Goal: Transaction & Acquisition: Purchase product/service

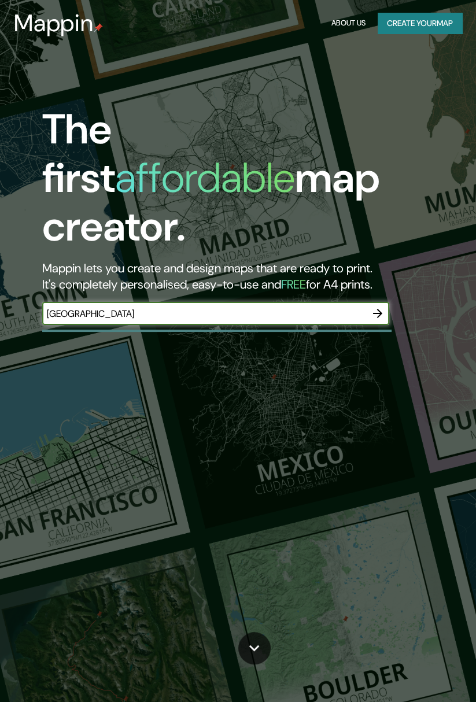
type input "[GEOGRAPHIC_DATA]"
click at [439, 339] on div "The first affordable map creator. Mappin lets you create and design maps that a…" at bounding box center [238, 351] width 476 height 702
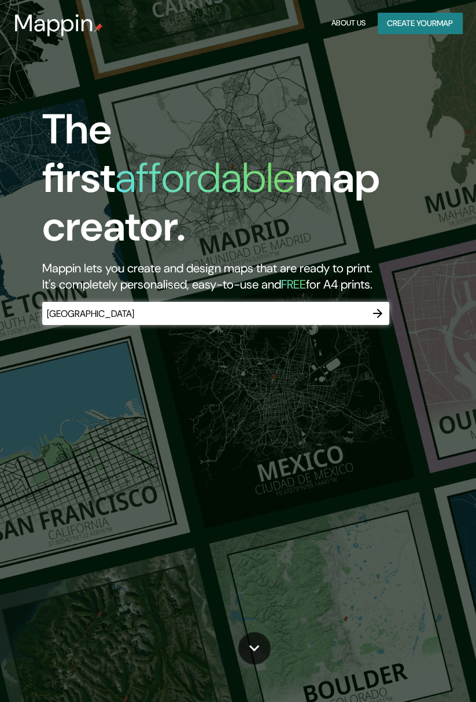
click at [383, 306] on icon "button" at bounding box center [378, 313] width 14 height 14
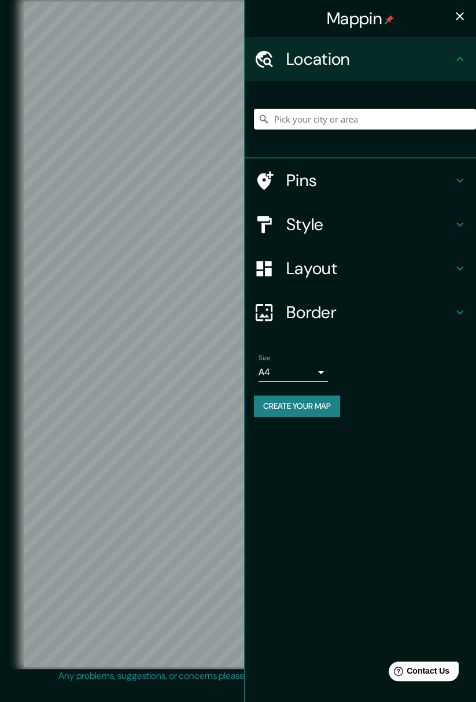
click at [375, 124] on input "Pick your city or area" at bounding box center [365, 119] width 222 height 21
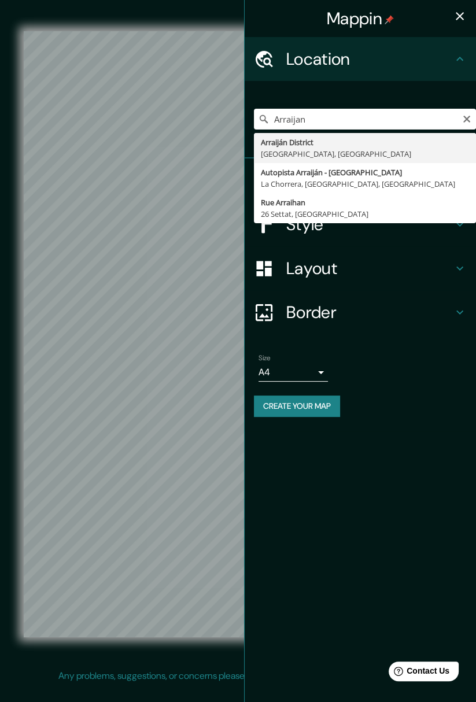
type input "[GEOGRAPHIC_DATA], [GEOGRAPHIC_DATA], [GEOGRAPHIC_DATA]"
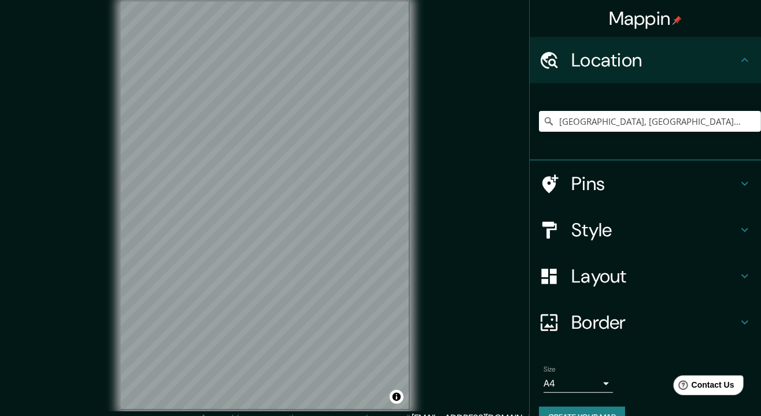
click at [475, 392] on body "Mappin Location Arraiján District, Panamá Oeste, Panama Pins Style Layout Borde…" at bounding box center [380, 208] width 761 height 416
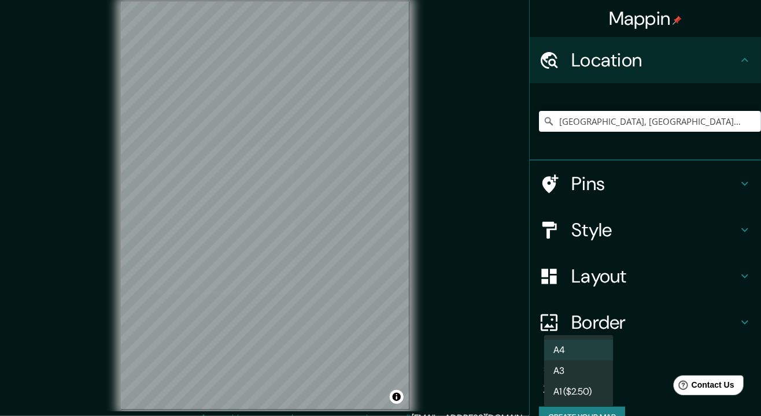
click at [475, 372] on li "A3" at bounding box center [578, 371] width 69 height 21
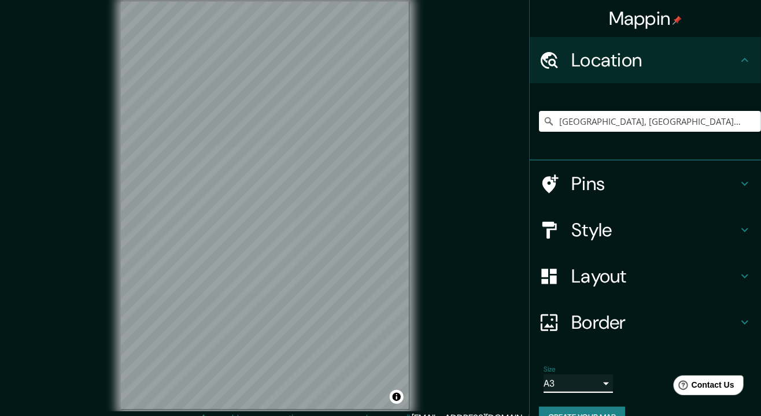
scroll to position [25, 0]
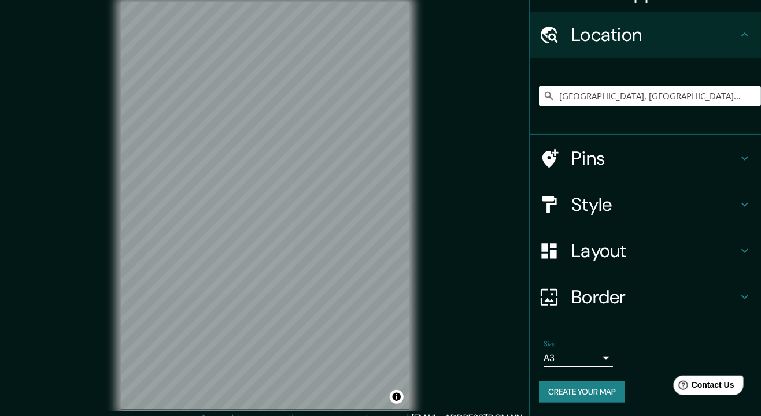
click at [475, 352] on body "Mappin Location Arraiján District, Panamá Oeste, Panama Pins Style Layout Borde…" at bounding box center [380, 208] width 761 height 416
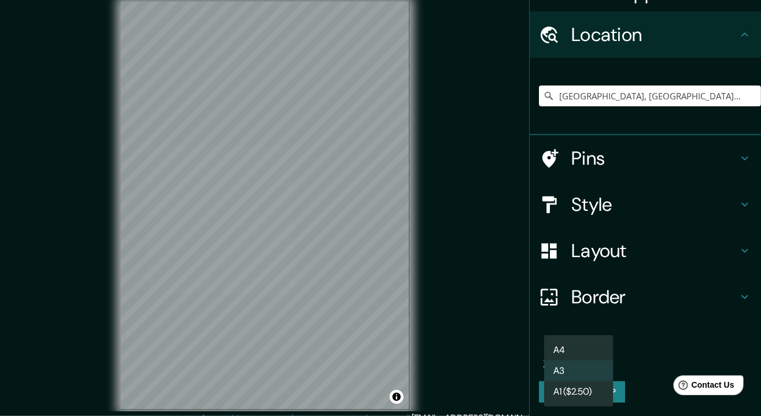
click at [475, 347] on li "A4" at bounding box center [578, 350] width 69 height 21
type input "single"
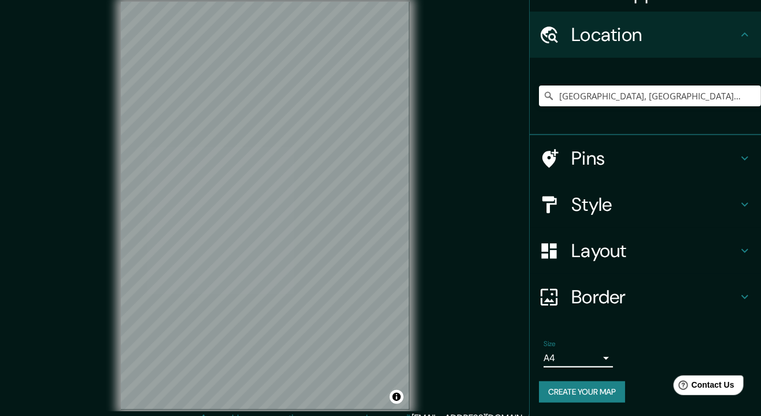
click at [475, 207] on icon at bounding box center [745, 205] width 14 height 14
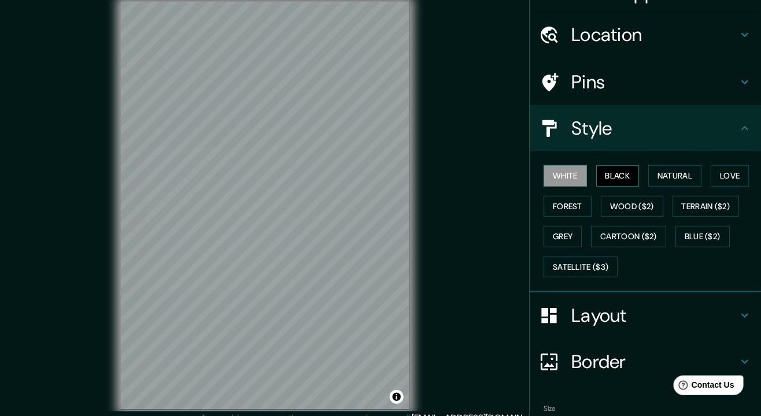
click at [475, 177] on button "Black" at bounding box center [617, 175] width 43 height 21
click at [475, 180] on button "Natural" at bounding box center [674, 175] width 53 height 21
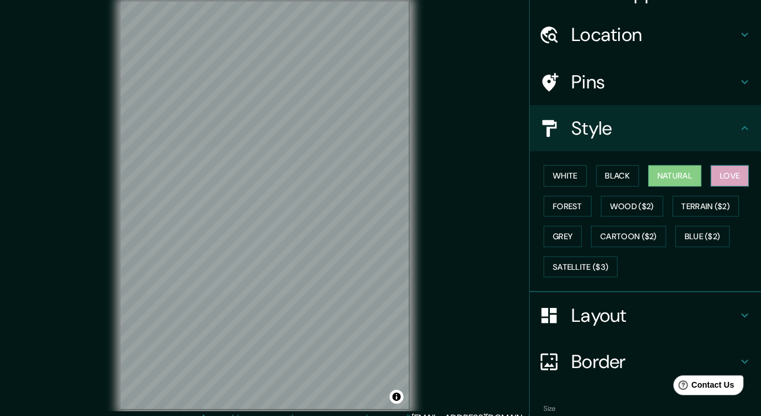
click at [475, 175] on button "Love" at bounding box center [730, 175] width 38 height 21
click at [475, 206] on button "Forest" at bounding box center [567, 206] width 48 height 21
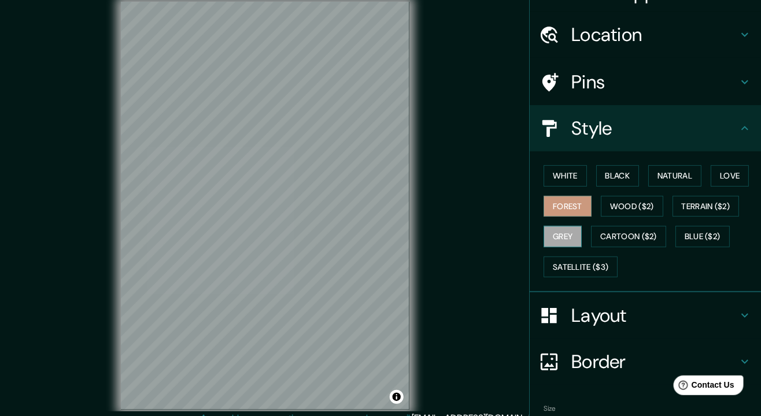
click at [475, 235] on button "Grey" at bounding box center [562, 236] width 38 height 21
click at [475, 204] on button "Forest" at bounding box center [567, 206] width 48 height 21
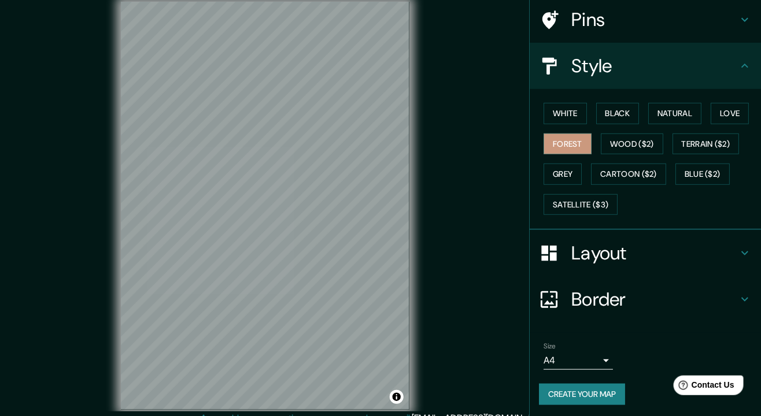
click at [475, 257] on icon at bounding box center [745, 253] width 14 height 14
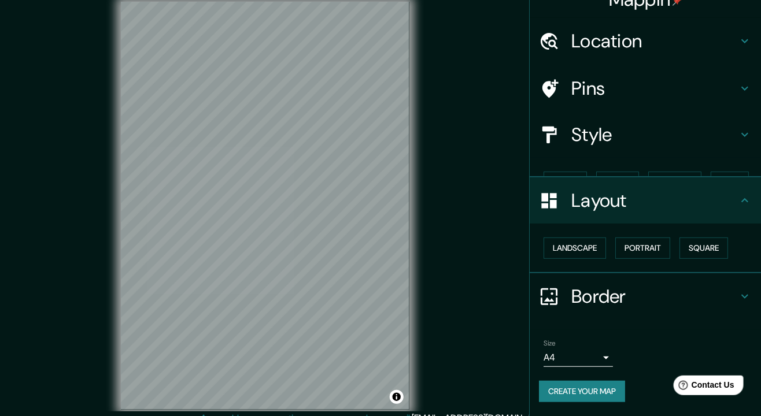
scroll to position [0, 0]
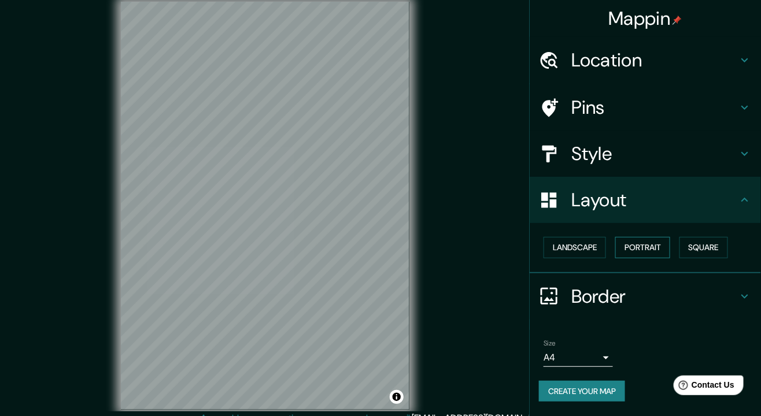
click at [475, 248] on button "Portrait" at bounding box center [642, 247] width 55 height 21
click at [475, 256] on button "Landscape" at bounding box center [574, 247] width 62 height 21
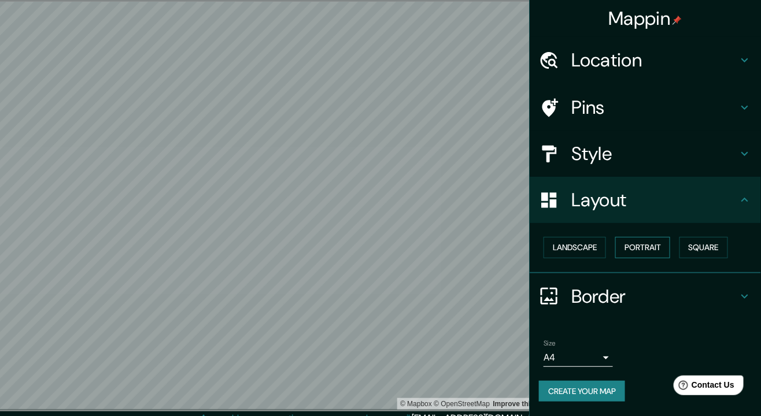
click at [475, 246] on button "Portrait" at bounding box center [642, 247] width 55 height 21
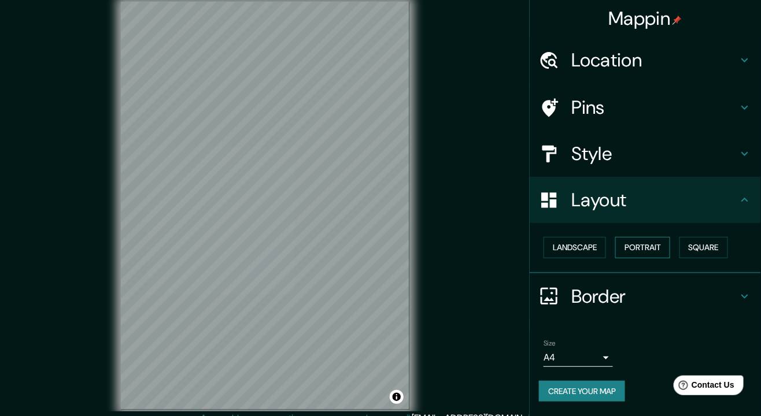
click at [475, 254] on button "Portrait" at bounding box center [642, 247] width 55 height 21
click at [475, 246] on button "Landscape" at bounding box center [574, 247] width 62 height 21
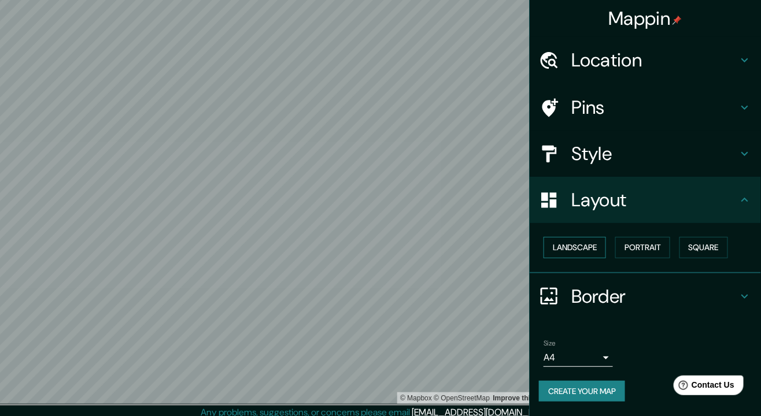
scroll to position [10, 0]
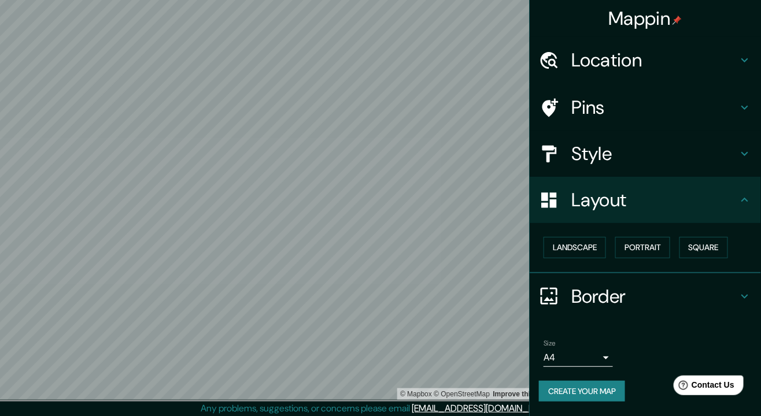
click at [475, 65] on icon at bounding box center [745, 60] width 14 height 14
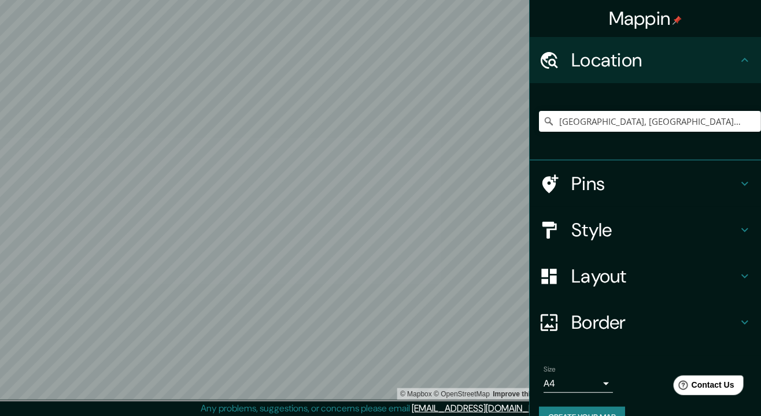
click at [475, 65] on icon at bounding box center [745, 60] width 14 height 14
click at [475, 184] on icon at bounding box center [745, 184] width 14 height 14
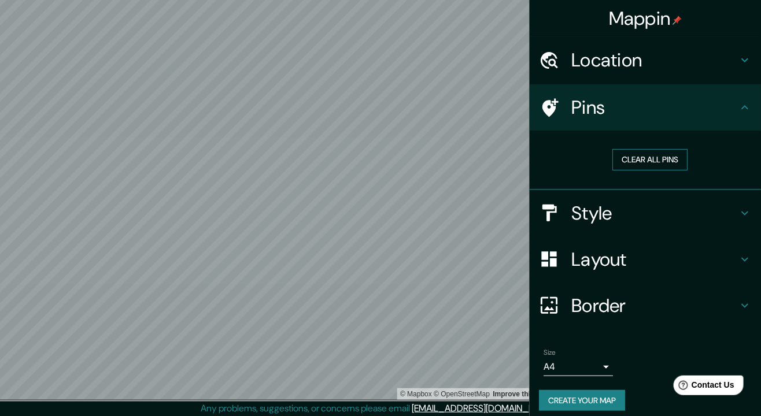
click at [475, 158] on button "Clear all pins" at bounding box center [649, 159] width 75 height 21
click at [475, 107] on div at bounding box center [555, 108] width 32 height 20
click at [475, 149] on button "Clear all pins" at bounding box center [649, 159] width 75 height 21
click at [475, 210] on icon at bounding box center [745, 213] width 14 height 14
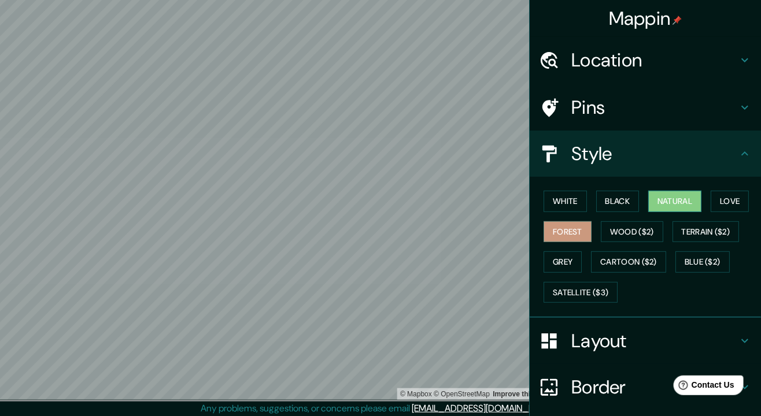
click at [475, 198] on button "Natural" at bounding box center [674, 201] width 53 height 21
click at [475, 207] on button "Love" at bounding box center [730, 201] width 38 height 21
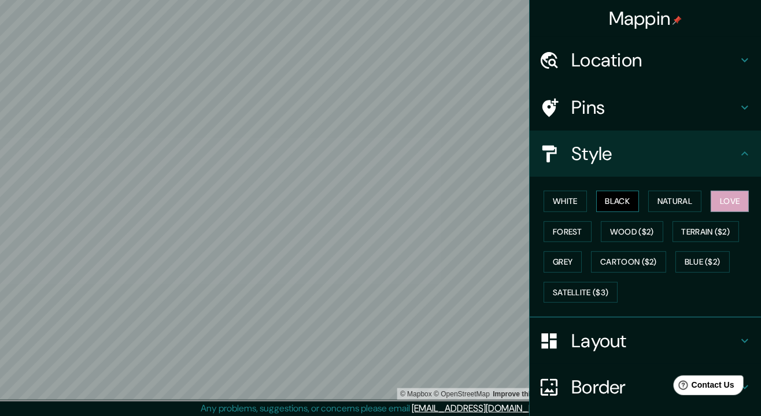
click at [475, 203] on button "Black" at bounding box center [617, 201] width 43 height 21
click at [475, 199] on button "White" at bounding box center [564, 201] width 43 height 21
click at [475, 199] on button "Black" at bounding box center [617, 201] width 43 height 21
click at [475, 230] on button "Forest" at bounding box center [567, 231] width 48 height 21
click at [475, 204] on button "Black" at bounding box center [617, 201] width 43 height 21
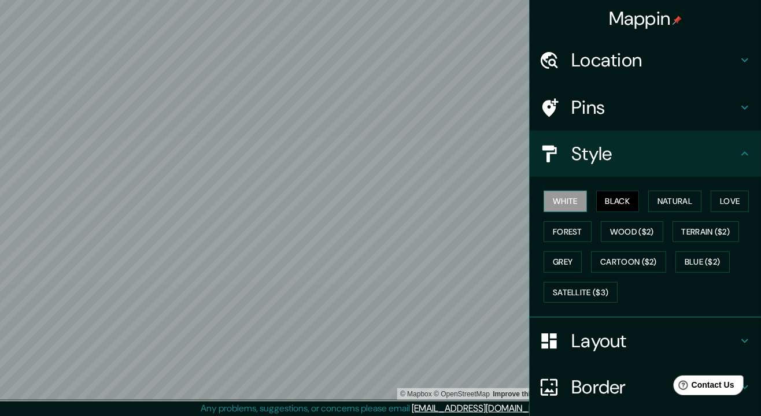
click at [475, 202] on button "White" at bounding box center [564, 201] width 43 height 21
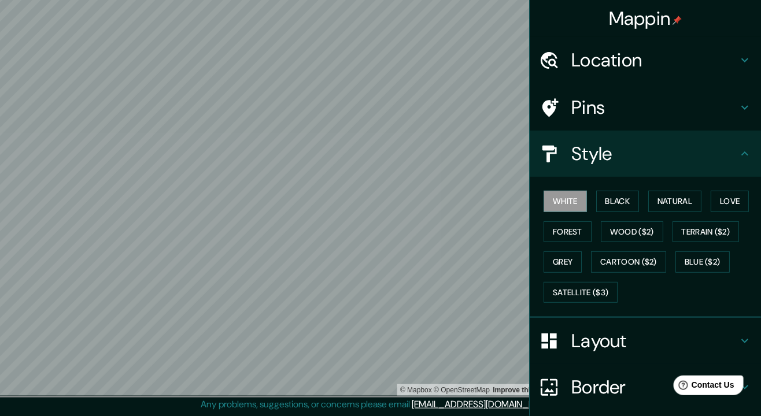
scroll to position [36, 0]
click at [475, 228] on button "Wood ($2)" at bounding box center [632, 231] width 62 height 21
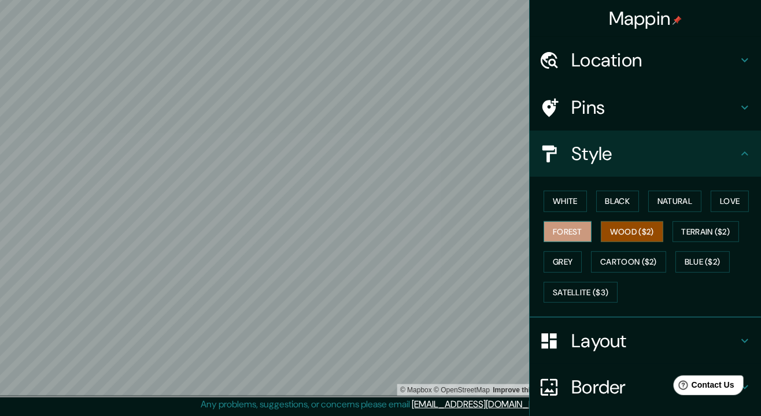
click at [475, 235] on button "Forest" at bounding box center [567, 231] width 48 height 21
click at [475, 236] on button "Terrain ($2)" at bounding box center [705, 231] width 67 height 21
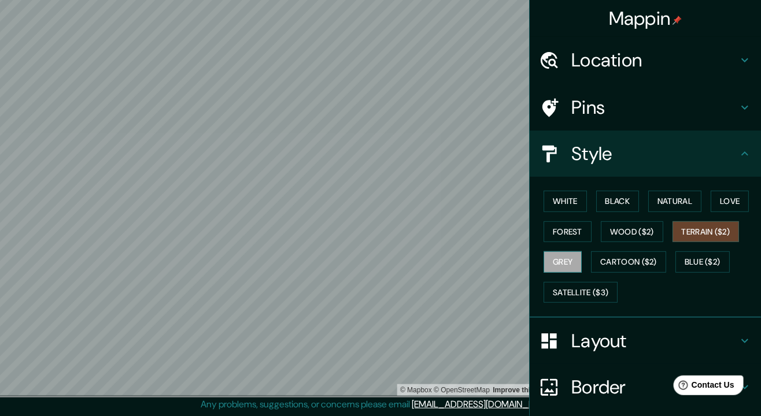
click at [475, 264] on button "Grey" at bounding box center [562, 261] width 38 height 21
click at [475, 263] on button "Cartoon ($2)" at bounding box center [628, 261] width 75 height 21
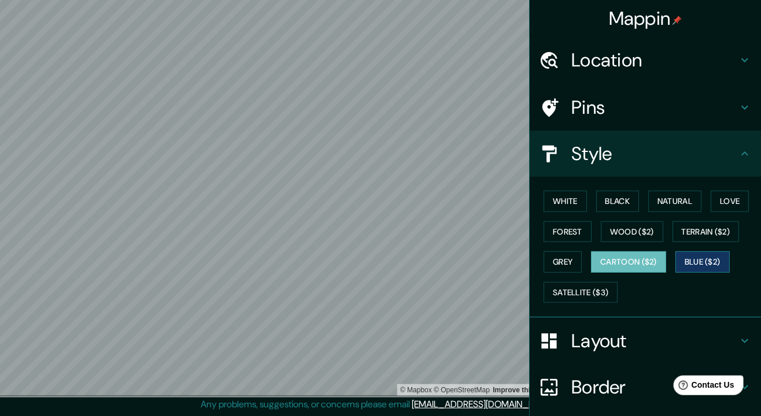
click at [475, 258] on button "Blue ($2)" at bounding box center [702, 261] width 54 height 21
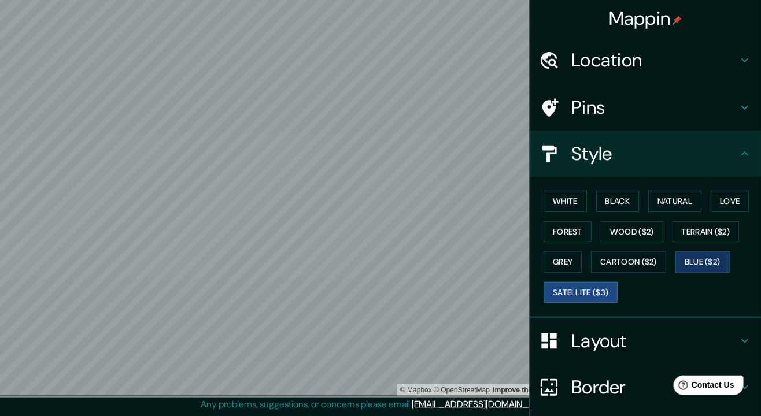
click at [475, 292] on button "Satellite ($3)" at bounding box center [580, 292] width 74 height 21
click at [475, 201] on button "White" at bounding box center [564, 201] width 43 height 21
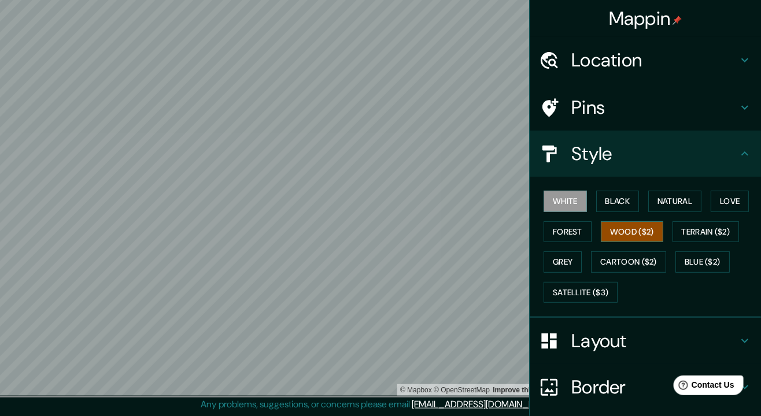
click at [475, 229] on button "Wood ($2)" at bounding box center [632, 231] width 62 height 21
click at [475, 343] on icon at bounding box center [745, 341] width 14 height 14
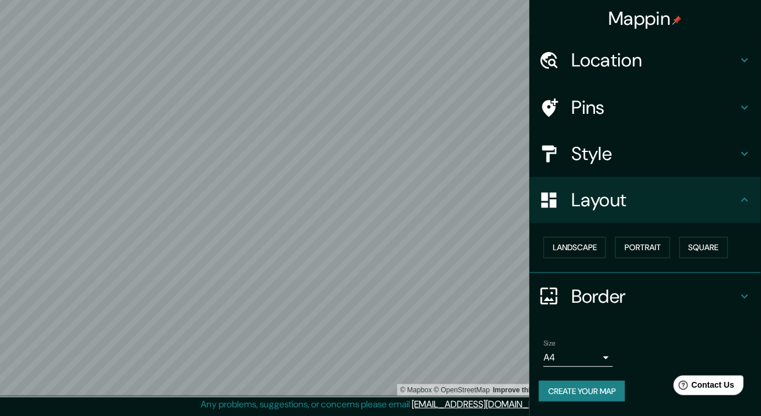
click at [475, 311] on div "Border" at bounding box center [645, 296] width 231 height 46
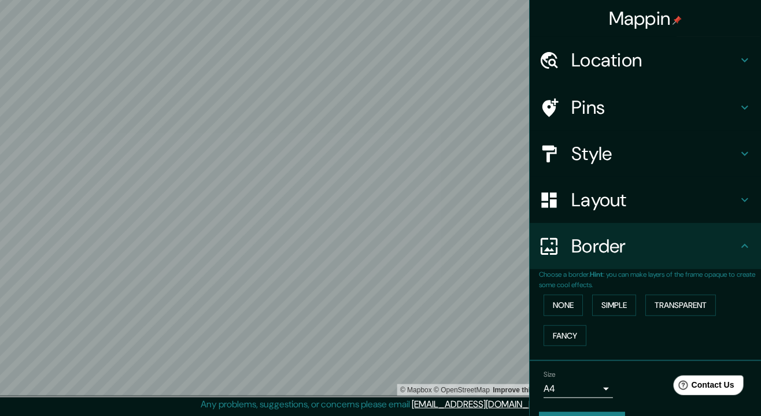
click at [475, 254] on div "Border" at bounding box center [645, 246] width 231 height 46
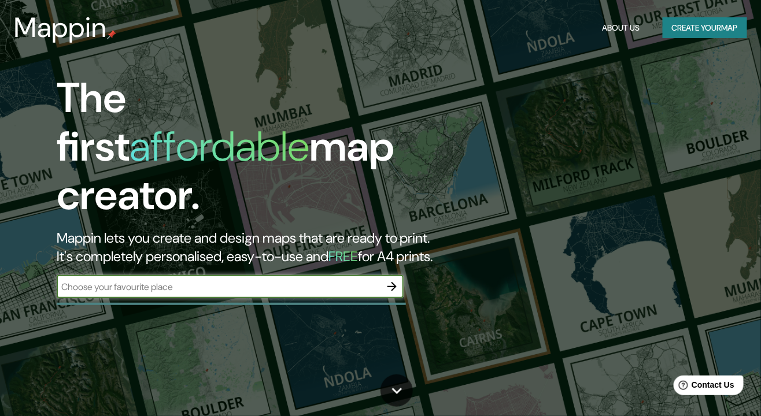
click at [305, 280] on input "text" at bounding box center [219, 286] width 324 height 13
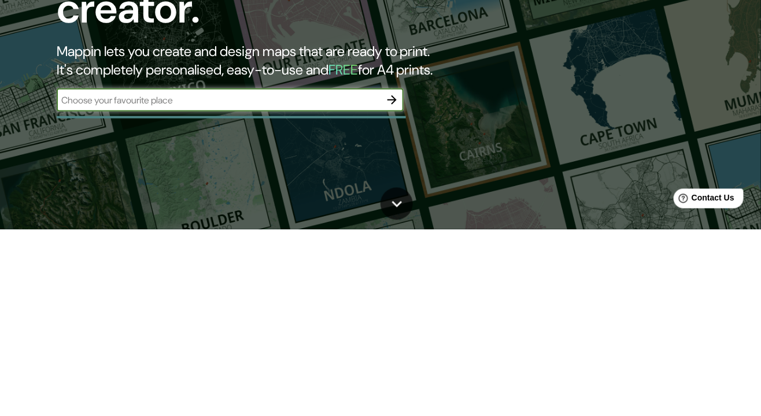
type input "[GEOGRAPHIC_DATA]"
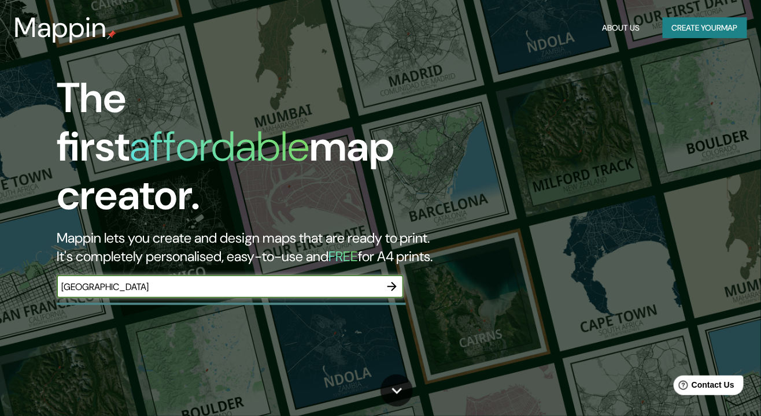
click at [387, 280] on icon "button" at bounding box center [392, 287] width 14 height 14
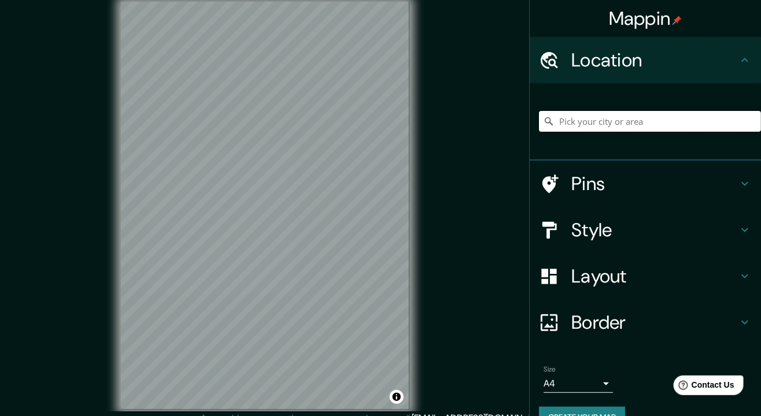
click at [623, 125] on input "Pick your city or area" at bounding box center [650, 121] width 222 height 21
click at [719, 280] on h4 "Layout" at bounding box center [654, 276] width 167 height 23
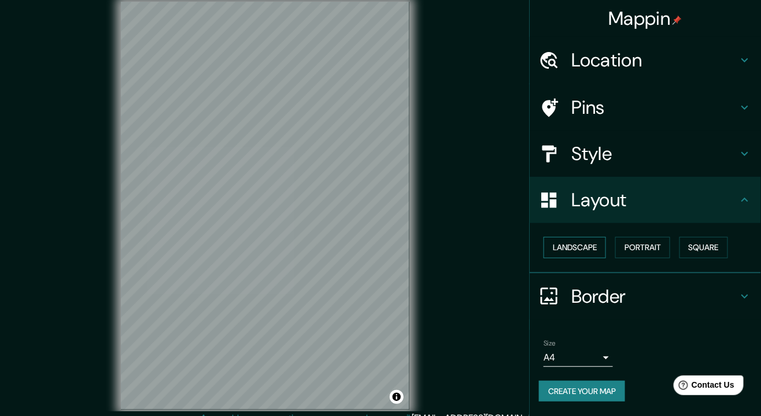
click at [581, 251] on button "Landscape" at bounding box center [574, 247] width 62 height 21
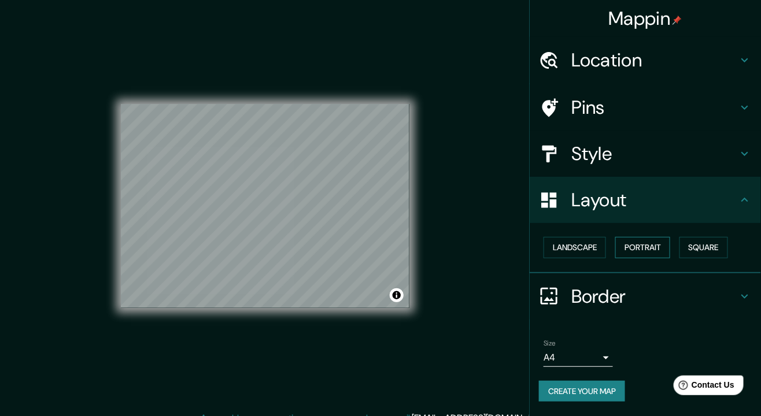
click at [639, 257] on button "Portrait" at bounding box center [642, 247] width 55 height 21
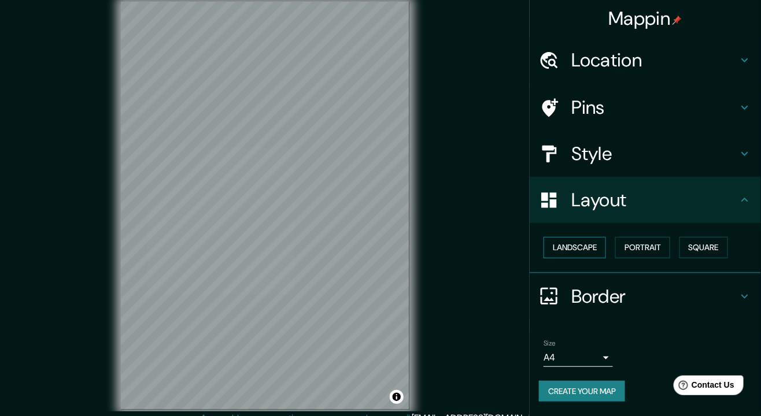
click at [570, 247] on button "Landscape" at bounding box center [574, 247] width 62 height 21
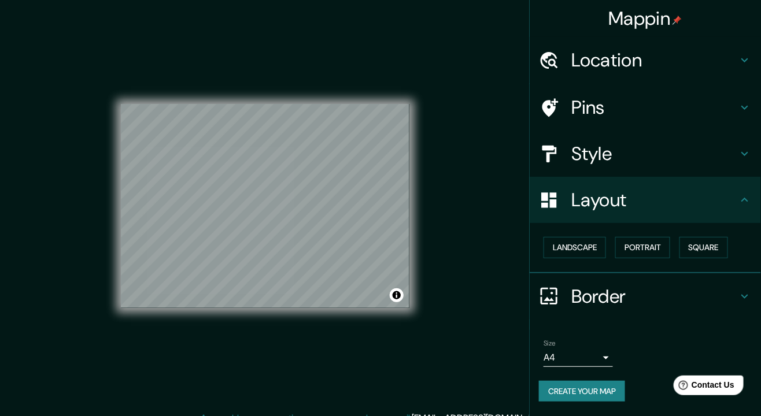
click at [694, 61] on h4 "Location" at bounding box center [654, 60] width 167 height 23
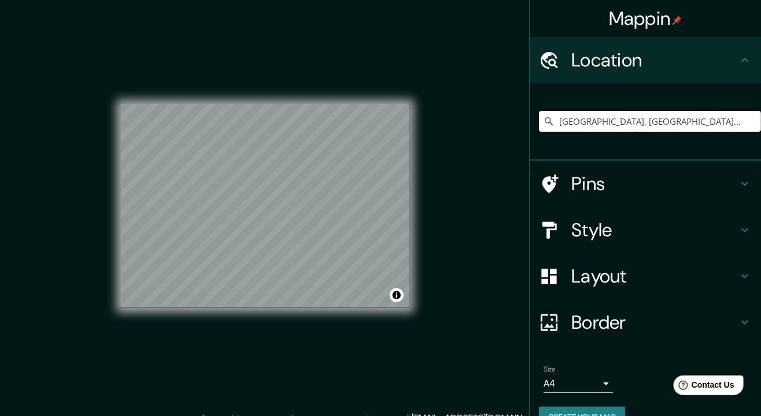
click at [641, 120] on input "[GEOGRAPHIC_DATA], [GEOGRAPHIC_DATA], [GEOGRAPHIC_DATA]" at bounding box center [650, 121] width 222 height 21
click at [725, 125] on input "[GEOGRAPHIC_DATA], [GEOGRAPHIC_DATA], [GEOGRAPHIC_DATA]" at bounding box center [650, 121] width 222 height 21
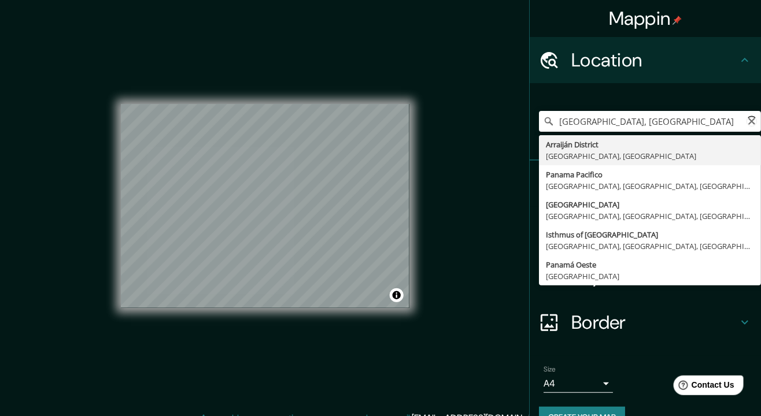
type input "[GEOGRAPHIC_DATA], [GEOGRAPHIC_DATA], [GEOGRAPHIC_DATA]"
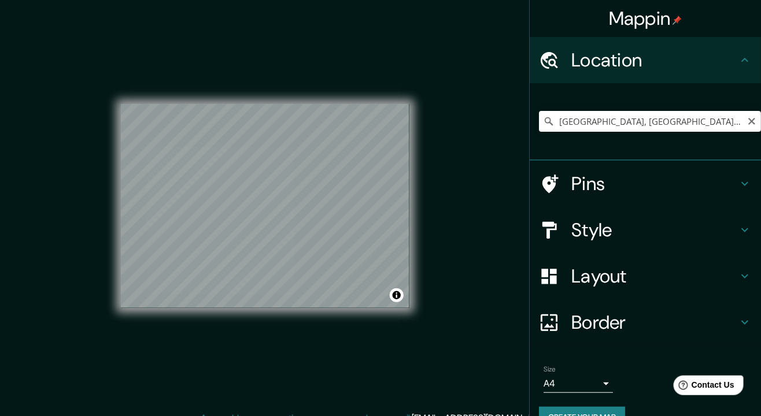
click at [683, 331] on h4 "Border" at bounding box center [654, 322] width 167 height 23
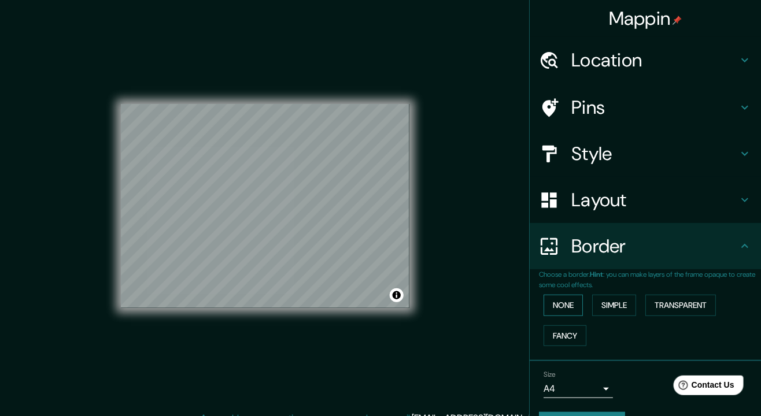
click at [565, 301] on button "None" at bounding box center [562, 305] width 39 height 21
click at [621, 301] on button "Simple" at bounding box center [614, 305] width 44 height 21
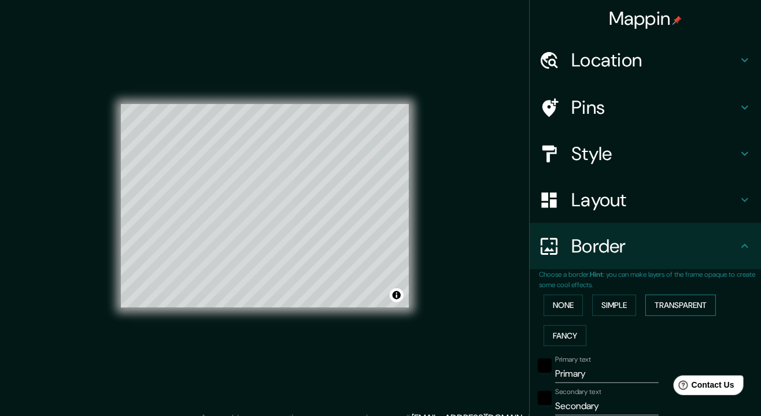
click at [676, 302] on button "Transparent" at bounding box center [680, 305] width 71 height 21
click at [563, 338] on button "Fancy" at bounding box center [564, 335] width 43 height 21
click at [692, 304] on button "Transparent" at bounding box center [680, 305] width 71 height 21
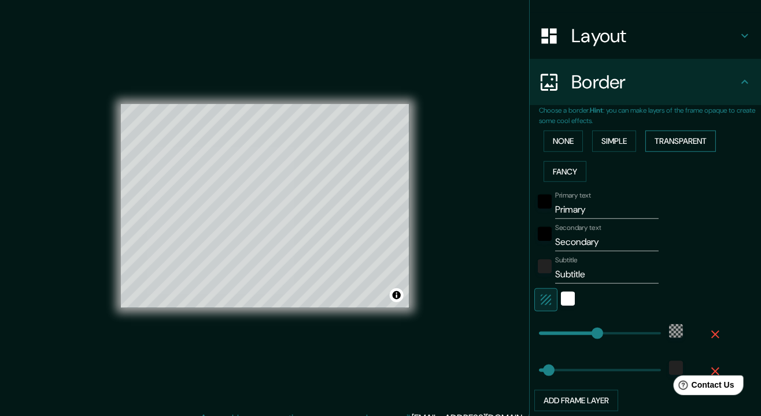
scroll to position [166, 0]
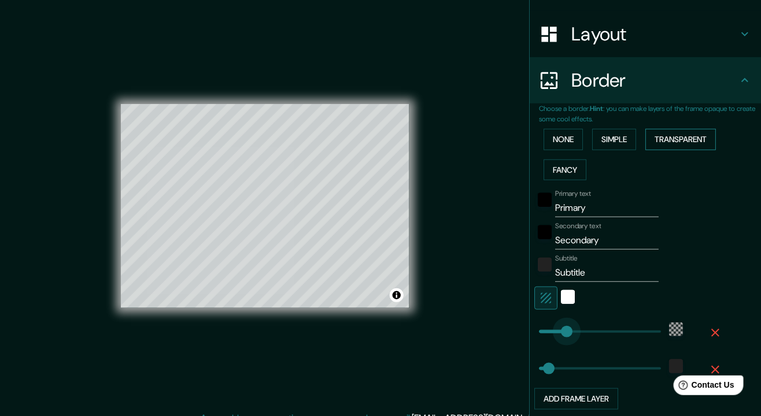
type input "80"
type input "40"
type input "211"
type input "40"
type input "139"
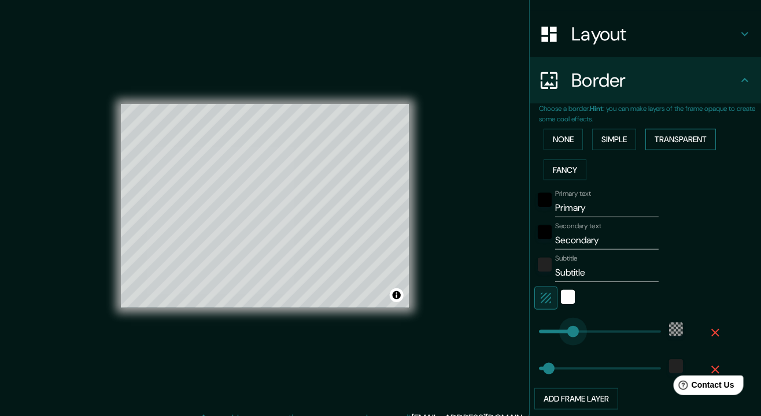
type input "40"
type input "134"
type input "202"
type input "0"
type input "69"
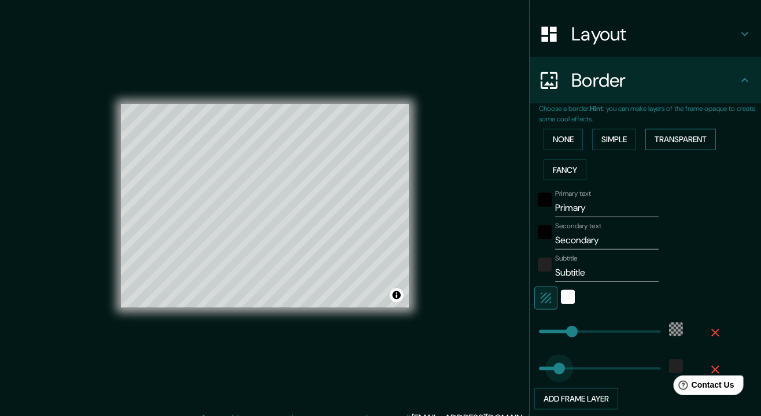
type input "85"
type input "88"
type input "76"
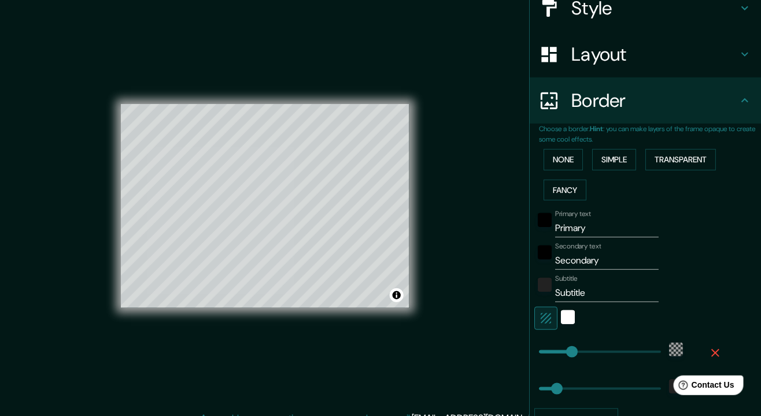
scroll to position [145, 0]
click at [568, 315] on div "white" at bounding box center [568, 319] width 14 height 14
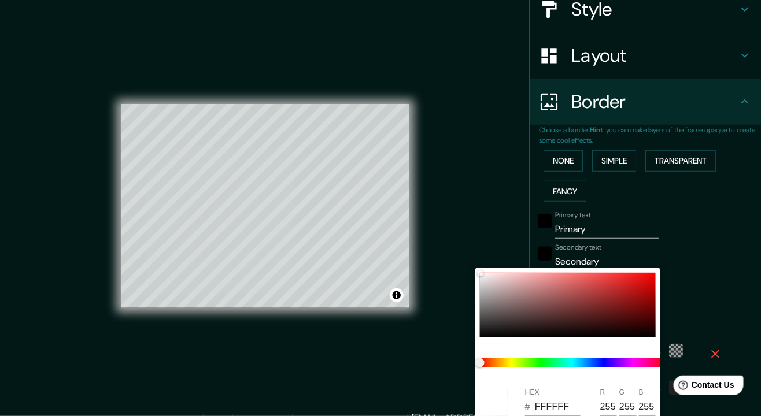
click at [720, 195] on div at bounding box center [380, 208] width 761 height 416
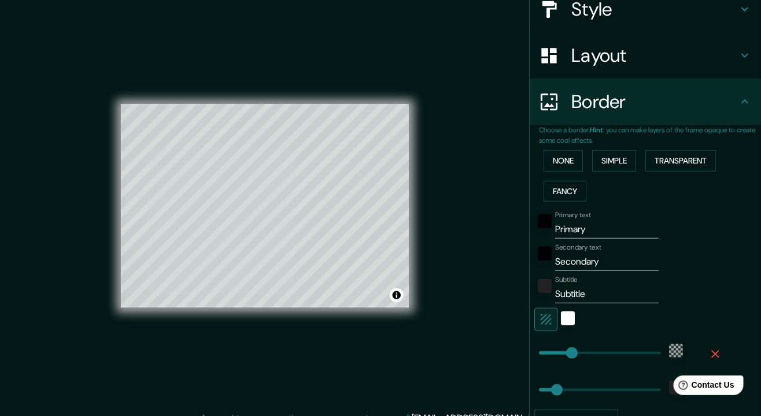
click at [748, 10] on icon at bounding box center [745, 9] width 14 height 14
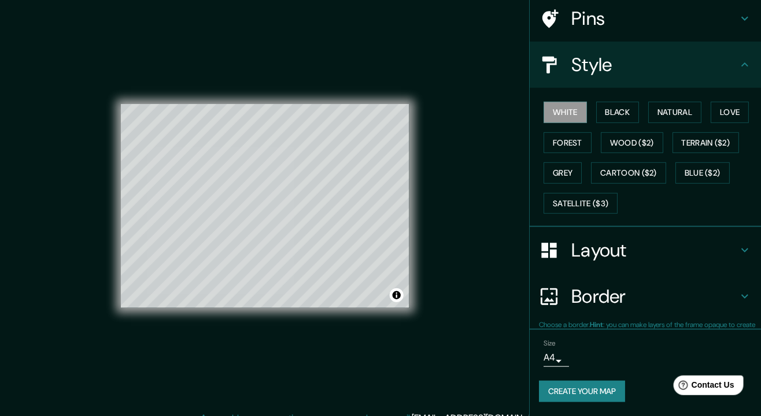
scroll to position [88, 0]
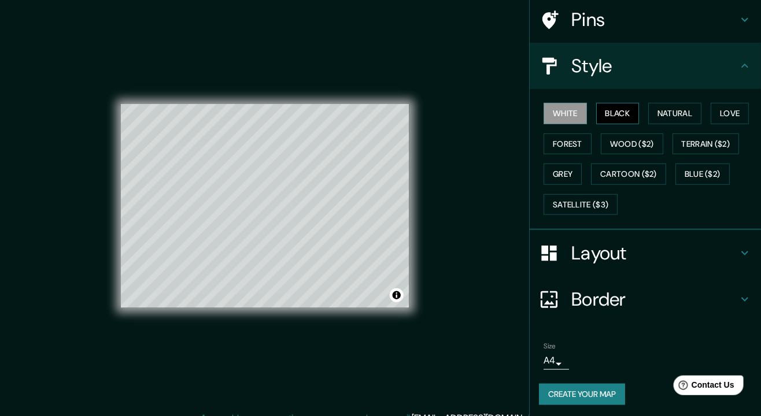
click at [626, 110] on button "Black" at bounding box center [617, 113] width 43 height 21
click at [624, 117] on button "Black" at bounding box center [617, 113] width 43 height 21
click at [688, 111] on button "Natural" at bounding box center [674, 113] width 53 height 21
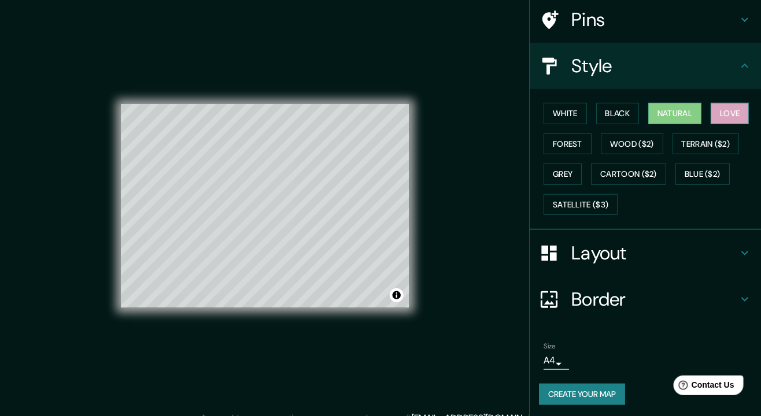
click at [739, 112] on button "Love" at bounding box center [730, 113] width 38 height 21
click at [575, 143] on button "Forest" at bounding box center [567, 144] width 48 height 21
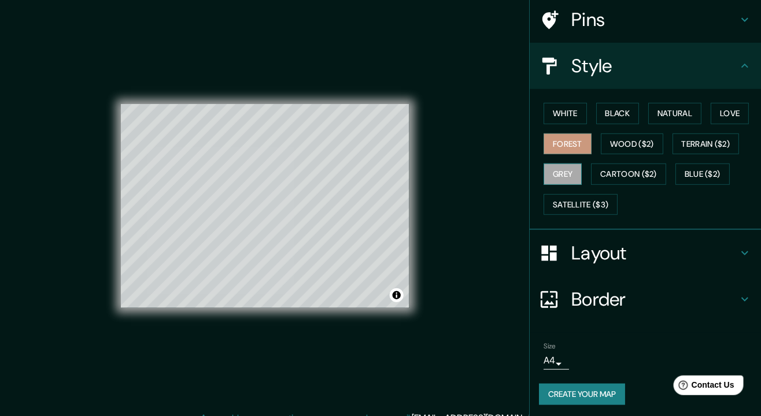
click at [571, 175] on button "Grey" at bounding box center [562, 174] width 38 height 21
click at [571, 113] on button "White" at bounding box center [564, 113] width 43 height 21
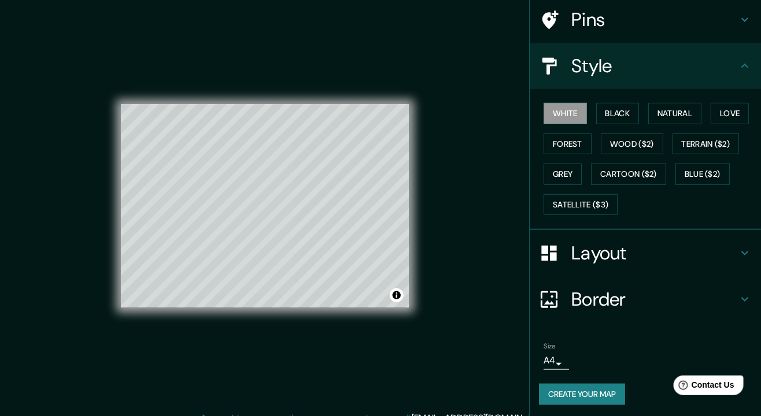
click at [750, 16] on icon at bounding box center [745, 20] width 14 height 14
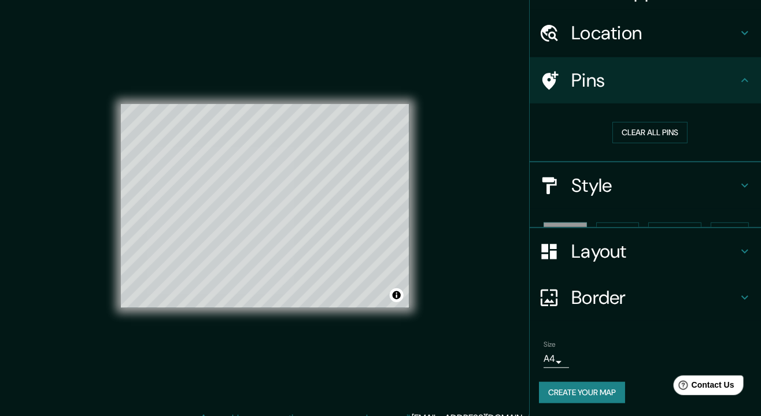
scroll to position [8, 0]
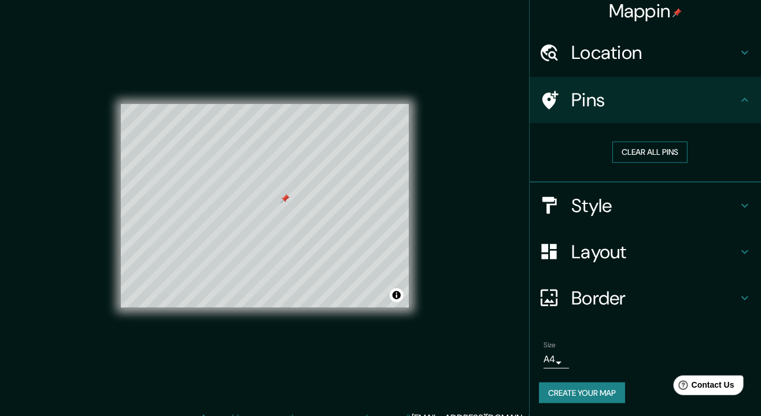
click at [674, 149] on button "Clear all pins" at bounding box center [649, 152] width 75 height 21
click at [664, 155] on button "Clear all pins" at bounding box center [649, 152] width 75 height 21
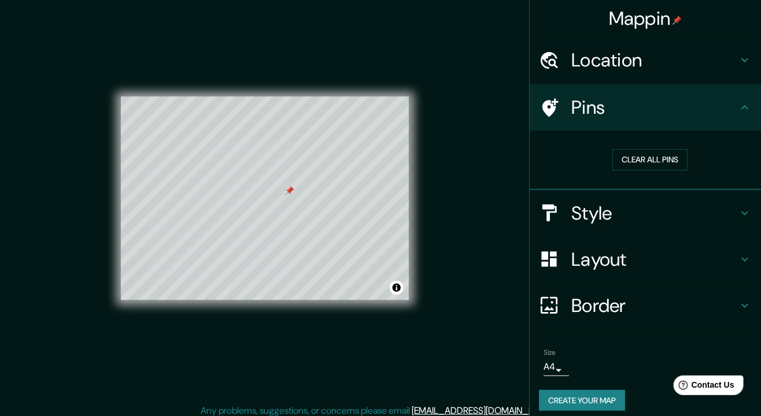
click at [752, 302] on div "Border" at bounding box center [645, 306] width 231 height 46
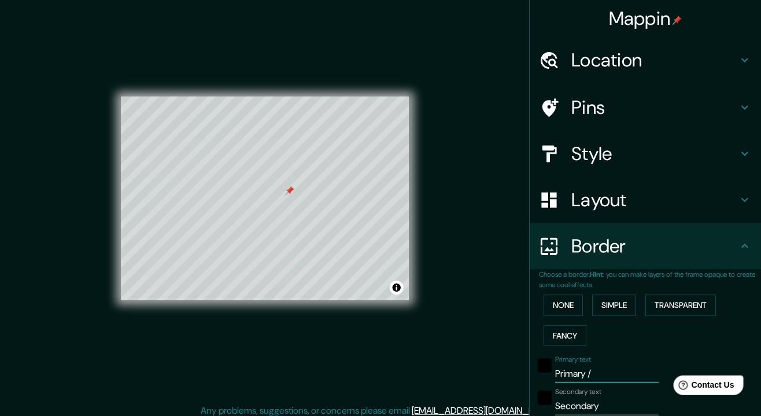
click at [620, 372] on input "Primary /" at bounding box center [606, 374] width 103 height 19
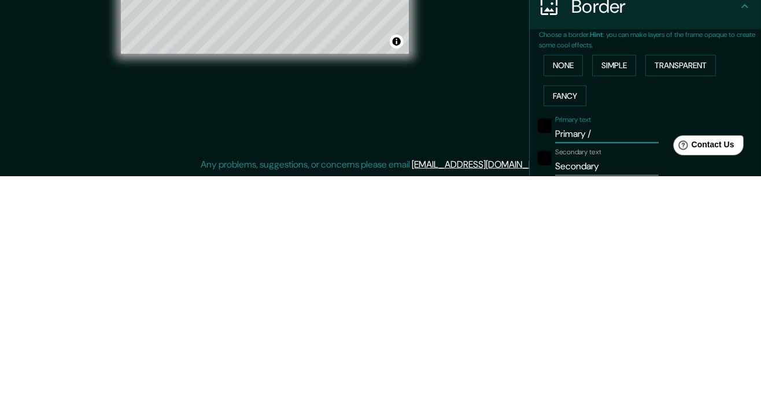
scroll to position [47, 0]
type input "P"
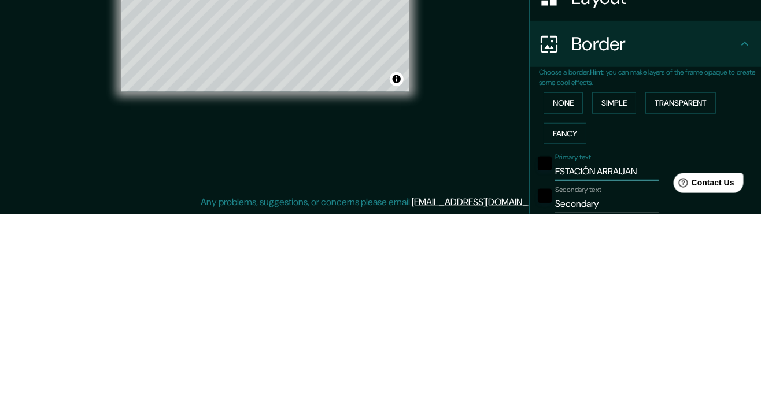
type input "ESTACIÓN ARRA"
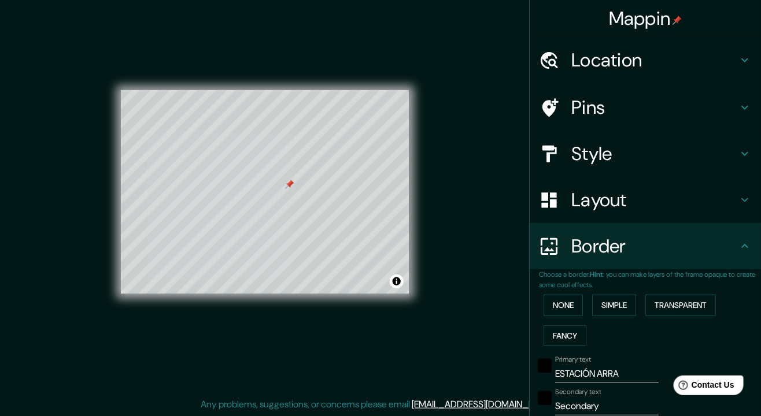
click at [583, 408] on input "Secondary" at bounding box center [606, 406] width 103 height 19
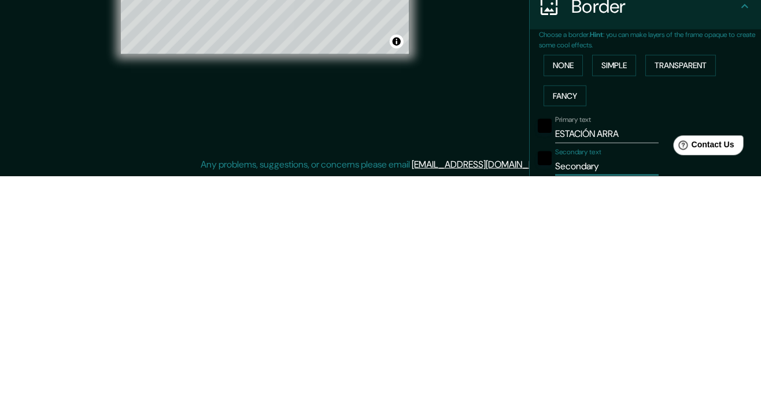
click at [615, 400] on input "Secondary" at bounding box center [606, 406] width 103 height 19
type input "S"
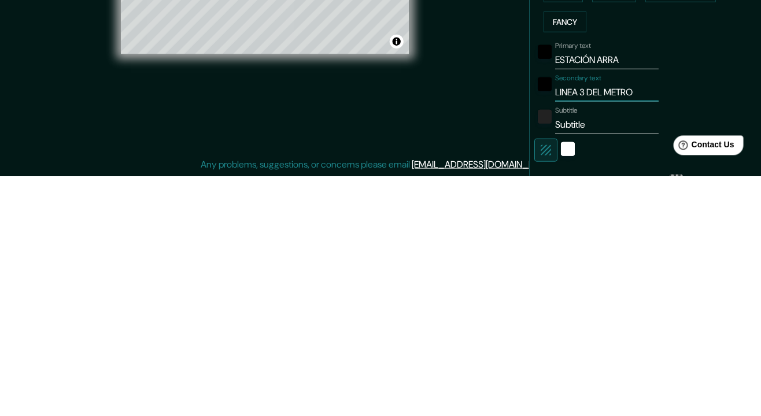
scroll to position [80, 0]
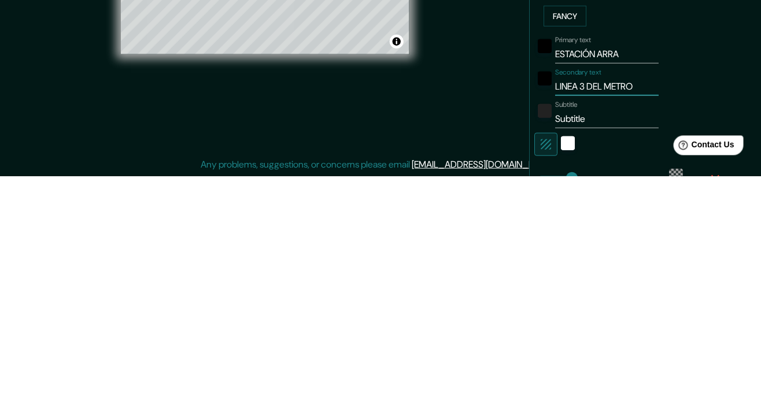
type input "LINEA 3 DEL METRO"
click at [582, 361] on input "Subtitle" at bounding box center [606, 359] width 103 height 19
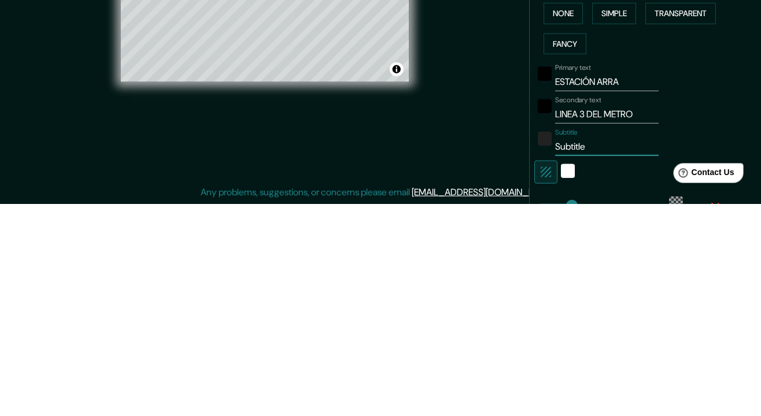
click at [582, 357] on input "Subtitle" at bounding box center [606, 359] width 103 height 19
click at [585, 361] on input "Subtitle" at bounding box center [606, 359] width 103 height 19
type input "UBICACIÓN"
click at [445, 343] on div "Mappin Location [GEOGRAPHIC_DATA], [GEOGRAPHIC_DATA], [GEOGRAPHIC_DATA] Pins St…" at bounding box center [380, 201] width 761 height 430
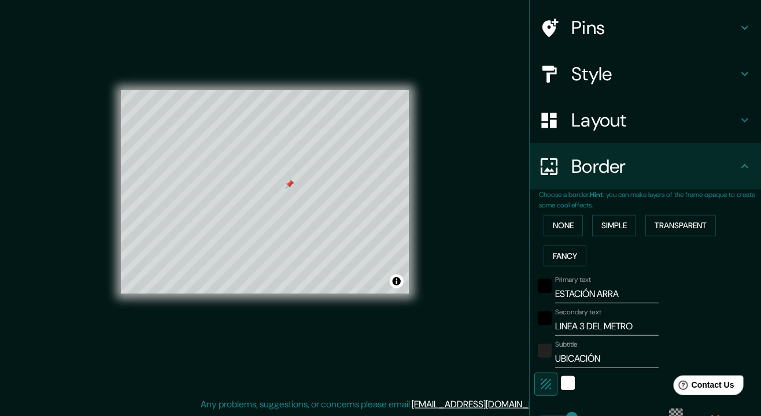
click at [631, 294] on input "ESTACIÓN ARRA" at bounding box center [606, 294] width 103 height 19
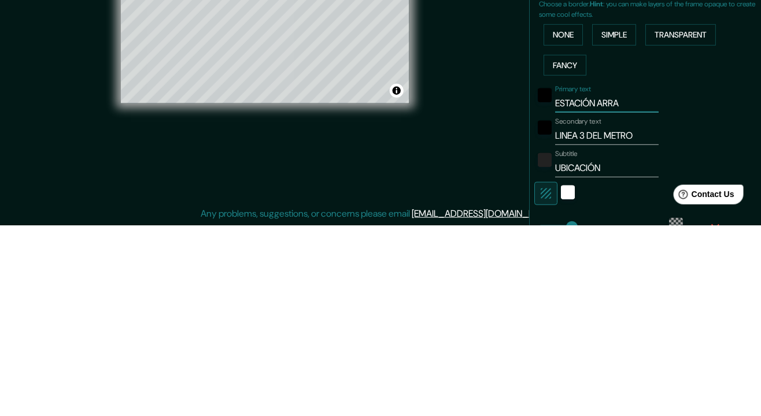
click at [424, 340] on div "© Mapbox © OpenStreetMap Improve this map" at bounding box center [264, 192] width 325 height 412
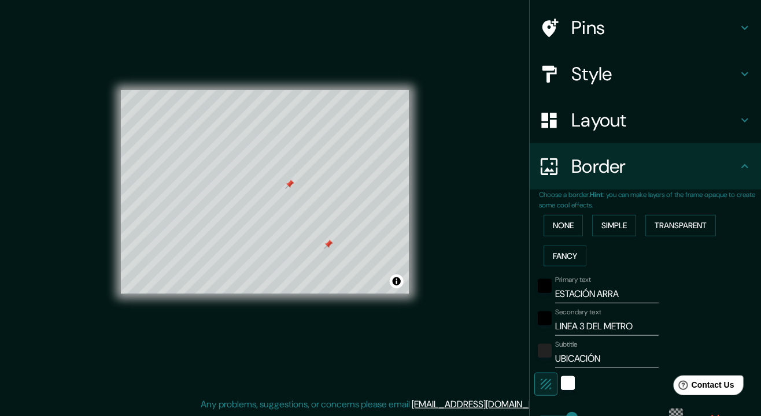
click at [750, 32] on icon at bounding box center [745, 28] width 14 height 14
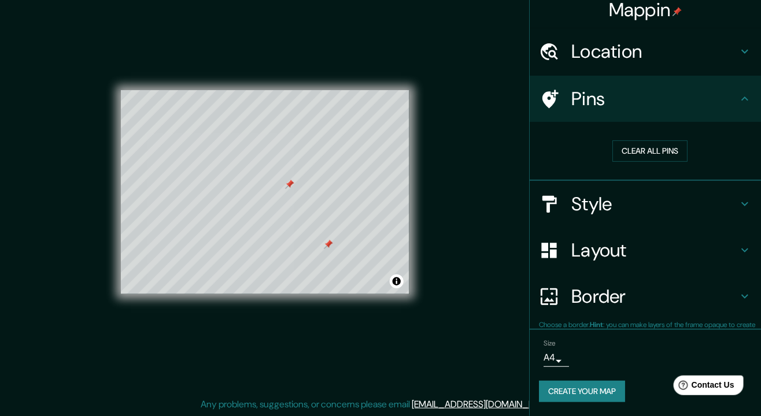
scroll to position [8, 0]
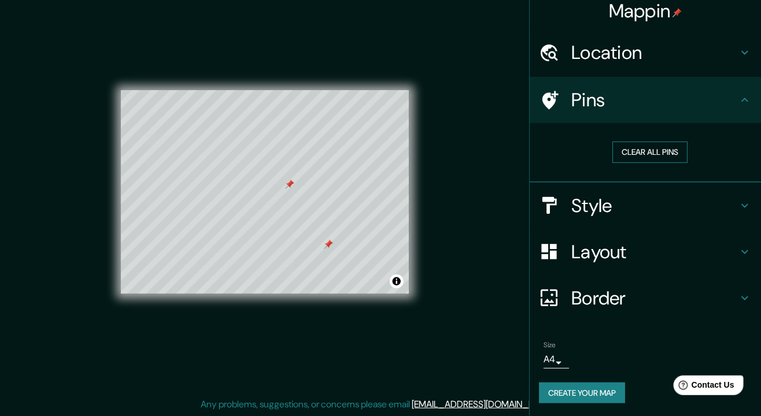
click at [674, 151] on button "Clear all pins" at bounding box center [649, 152] width 75 height 21
click at [660, 149] on button "Clear all pins" at bounding box center [649, 152] width 75 height 21
click at [731, 304] on h4 "Border" at bounding box center [654, 298] width 167 height 23
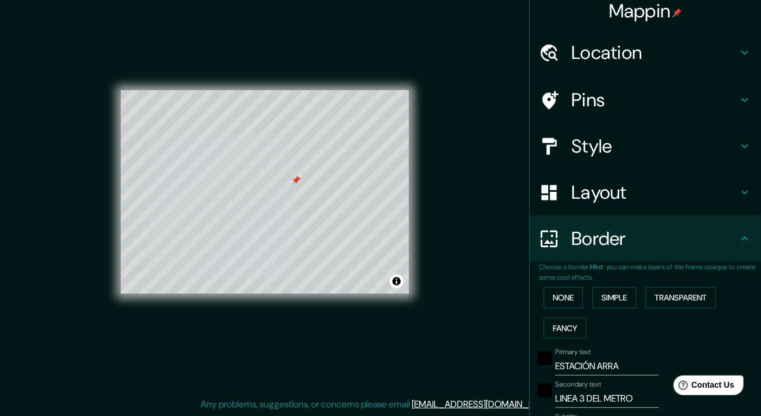
click at [638, 368] on input "ESTACIÓN ARRA" at bounding box center [606, 366] width 103 height 19
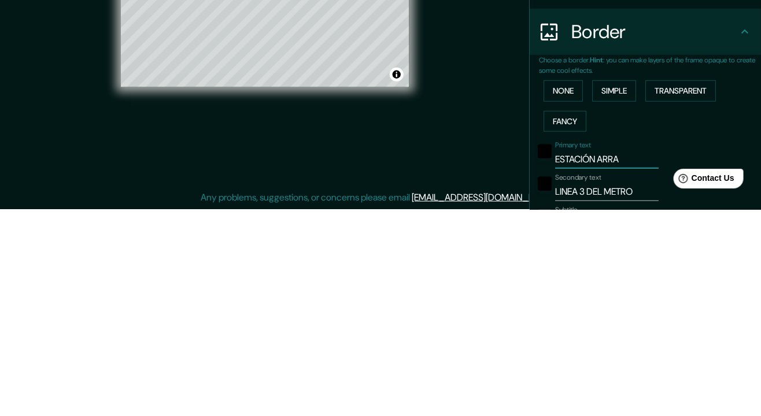
scroll to position [47, 0]
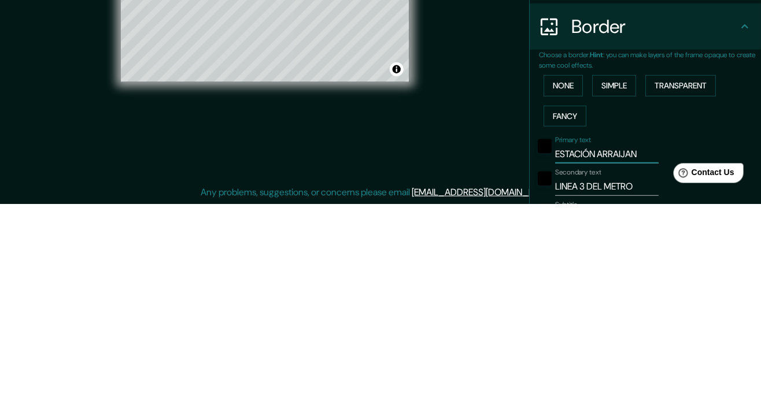
type input "ESTACIÓN ARRA"
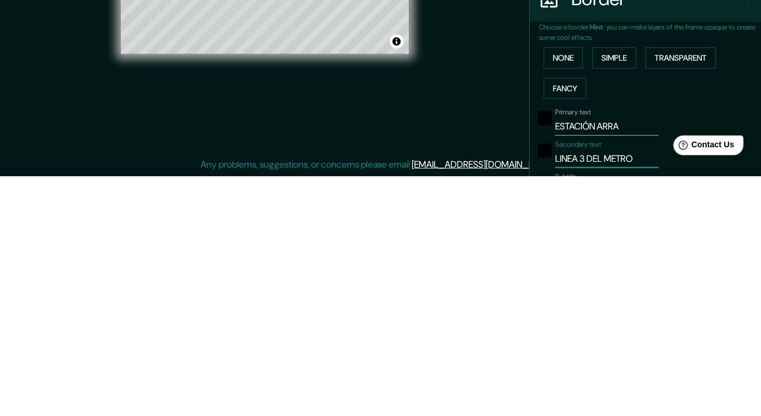
click at [446, 366] on div "Mappin Location [GEOGRAPHIC_DATA], [GEOGRAPHIC_DATA], [GEOGRAPHIC_DATA] Pins St…" at bounding box center [380, 201] width 761 height 430
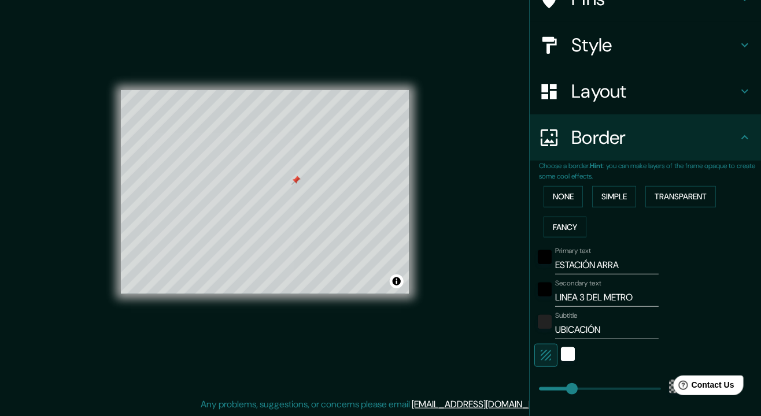
click at [572, 193] on button "None" at bounding box center [562, 196] width 39 height 21
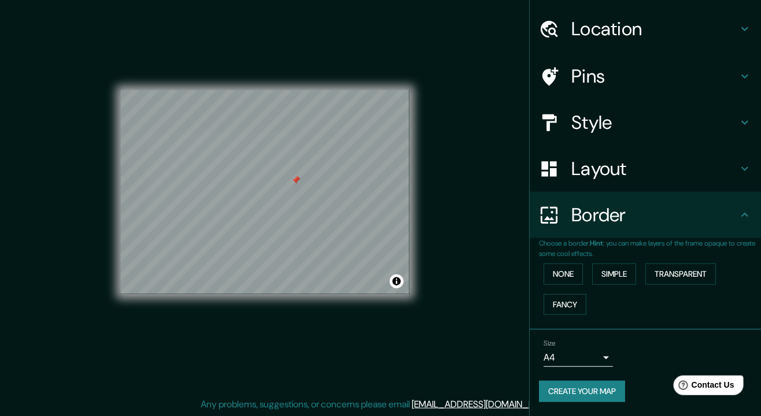
scroll to position [29, 0]
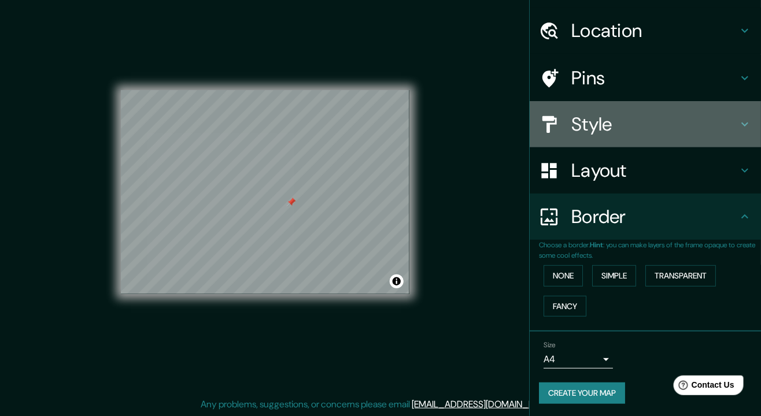
click at [754, 127] on div "Style" at bounding box center [645, 124] width 231 height 46
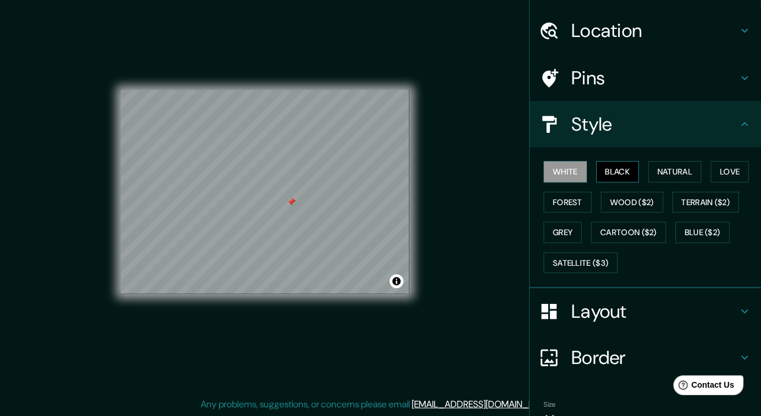
click at [628, 178] on button "Black" at bounding box center [617, 171] width 43 height 21
click at [697, 171] on button "Natural" at bounding box center [674, 171] width 53 height 21
click at [637, 173] on button "Black" at bounding box center [617, 171] width 43 height 21
click at [582, 207] on button "Forest" at bounding box center [567, 202] width 48 height 21
click at [623, 179] on button "Black" at bounding box center [617, 171] width 43 height 21
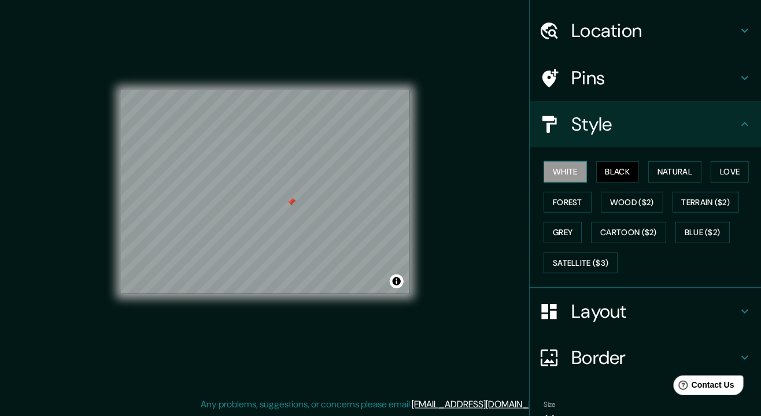
click at [575, 174] on button "White" at bounding box center [564, 171] width 43 height 21
click at [622, 172] on button "Black" at bounding box center [617, 171] width 43 height 21
click at [754, 83] on div "Pins" at bounding box center [645, 78] width 231 height 46
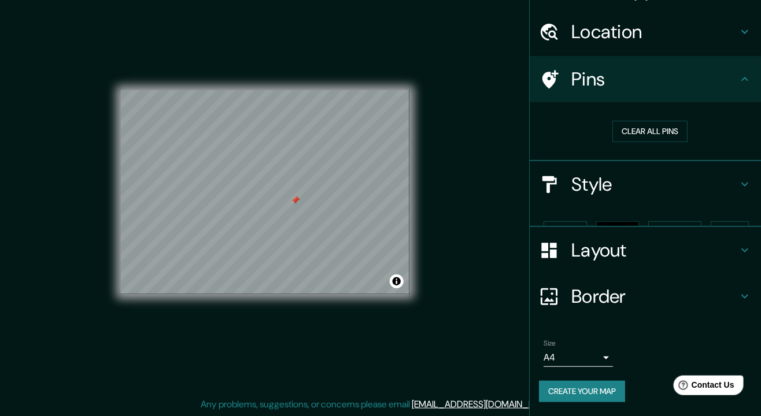
scroll to position [8, 0]
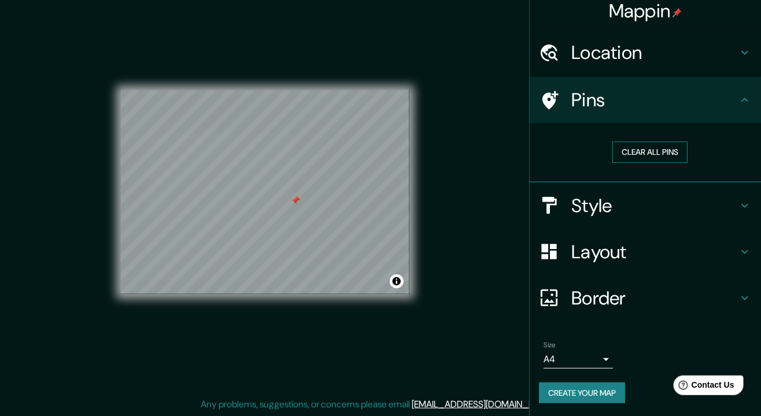
click at [664, 151] on button "Clear all pins" at bounding box center [649, 152] width 75 height 21
click at [595, 393] on button "Create your map" at bounding box center [582, 393] width 86 height 21
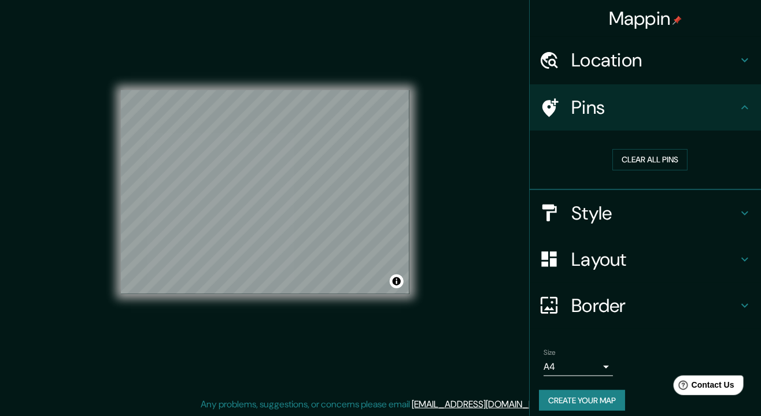
click at [582, 401] on button "Create your map" at bounding box center [582, 400] width 86 height 21
click at [591, 399] on div "Create your map" at bounding box center [645, 400] width 213 height 21
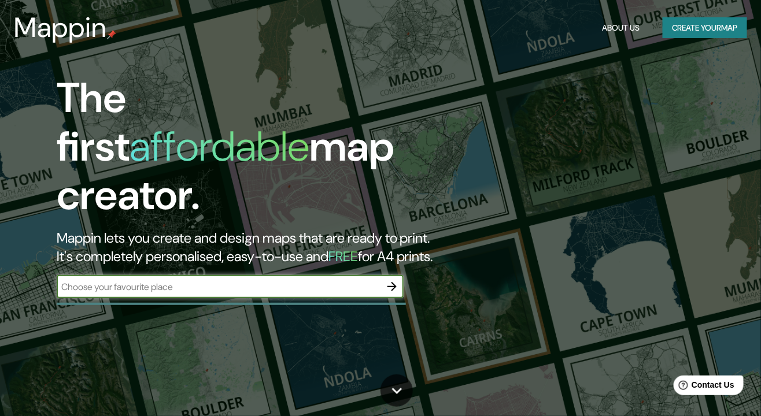
click at [731, 27] on button "Create your map" at bounding box center [705, 27] width 84 height 21
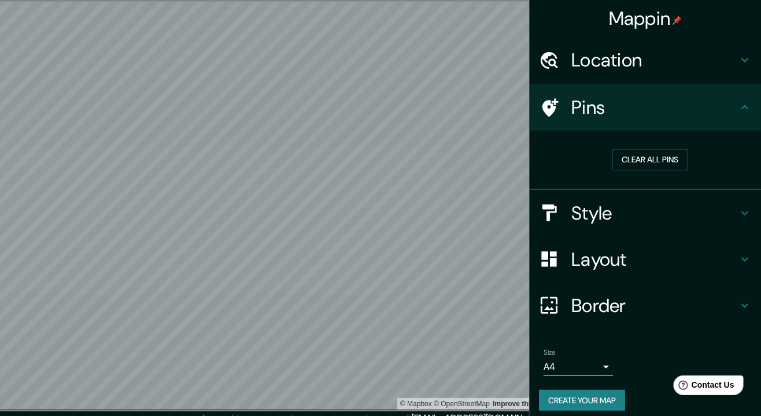
click at [730, 61] on h4 "Location" at bounding box center [654, 60] width 167 height 23
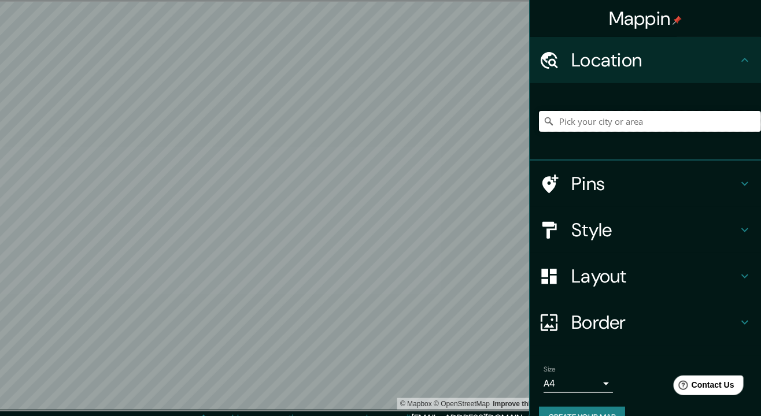
click at [662, 123] on input "Pick your city or area" at bounding box center [650, 121] width 222 height 21
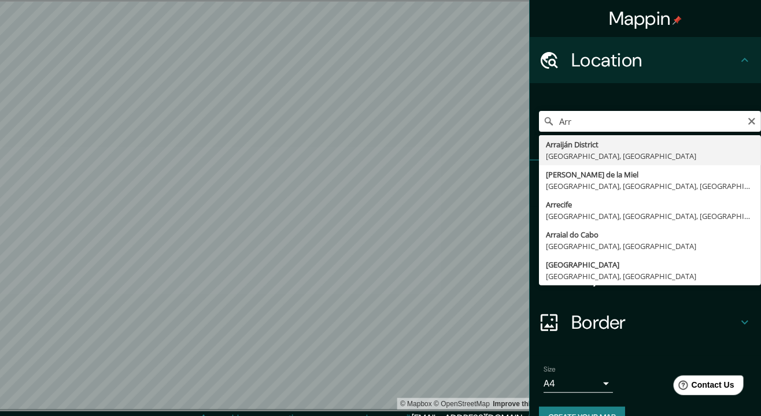
type input "[GEOGRAPHIC_DATA], [GEOGRAPHIC_DATA], [GEOGRAPHIC_DATA]"
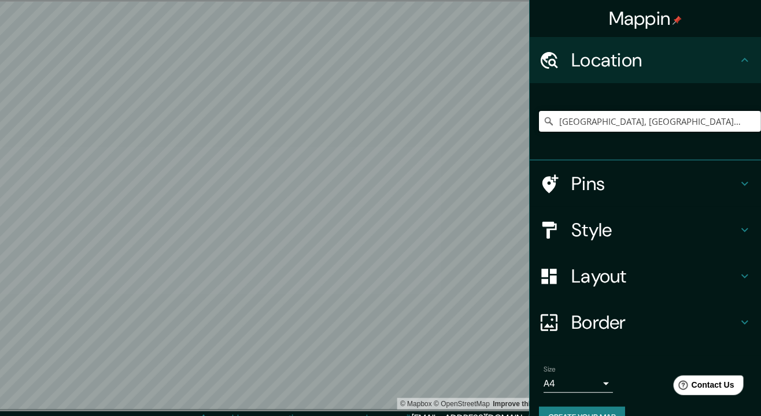
scroll to position [25, 0]
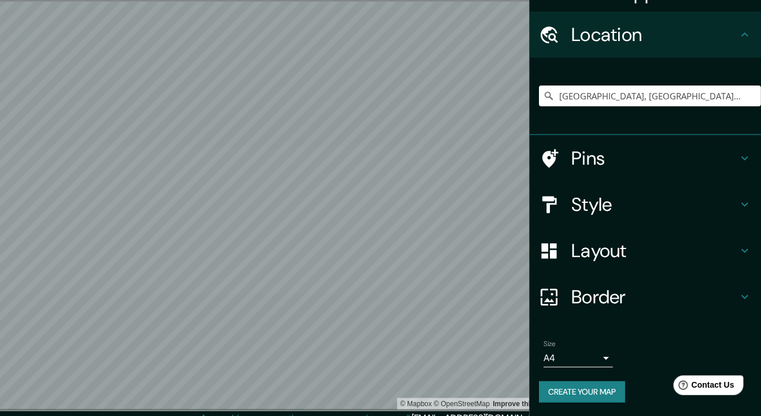
click at [598, 391] on button "Create your map" at bounding box center [582, 392] width 86 height 21
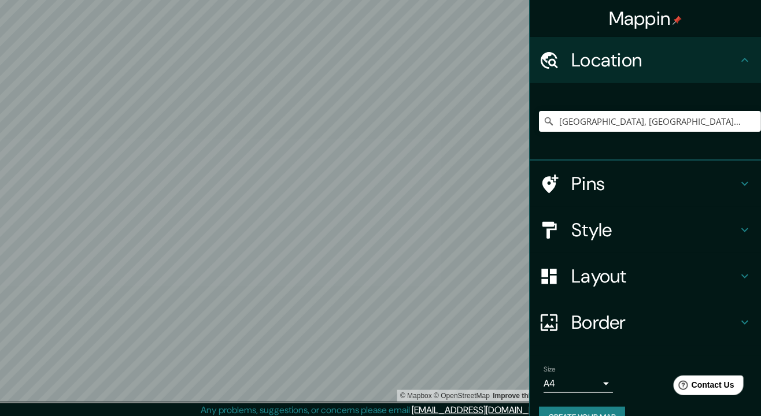
scroll to position [10, 0]
